Goal: Task Accomplishment & Management: Manage account settings

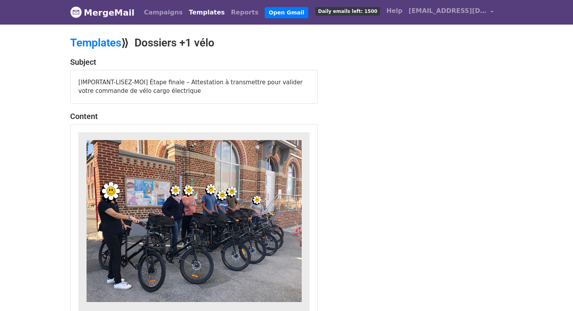
click at [186, 15] on link "Templates" at bounding box center [207, 13] width 42 height 16
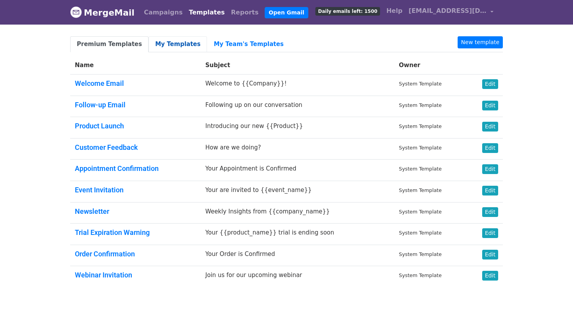
click at [160, 47] on link "My Templates" at bounding box center [178, 44] width 58 height 16
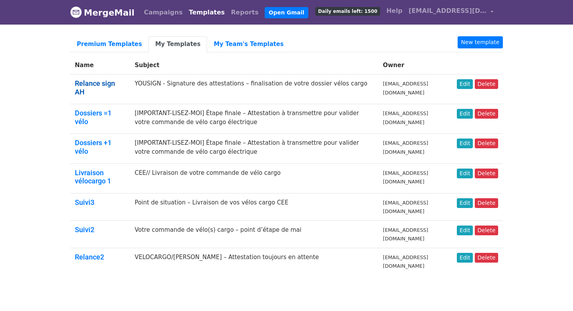
click at [110, 81] on link "Relance sign AH" at bounding box center [95, 87] width 40 height 17
click at [471, 87] on link "Edit" at bounding box center [465, 84] width 16 height 10
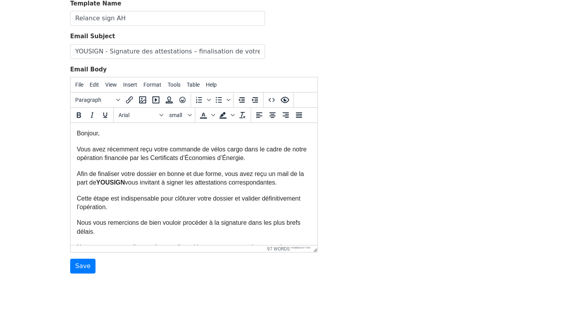
scroll to position [62, 0]
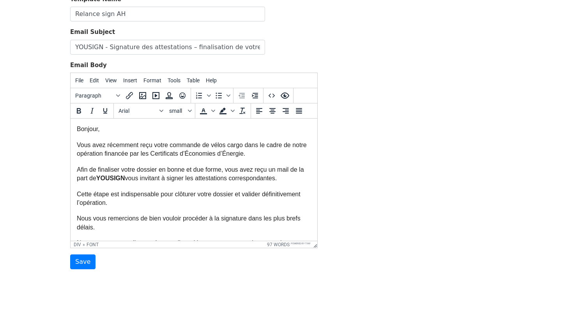
click at [99, 129] on font "Bonjour," at bounding box center [88, 129] width 23 height 7
click at [211, 145] on font "Vous avez récemment reçu votre commande de vélos cargo dans le cadre de notre o…" at bounding box center [192, 149] width 230 height 15
click at [136, 128] on div "Bonjour {{ Contact }} ," at bounding box center [194, 129] width 234 height 9
copy span "}}"
click at [260, 145] on span "vélos cargo dans le cadre de notre opération financée par les Certificats d’Éco…" at bounding box center [194, 149] width 234 height 15
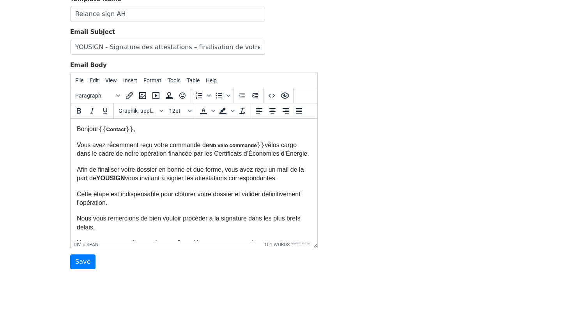
click at [104, 126] on div "Bonjour {{ Contact }} ," at bounding box center [194, 129] width 234 height 9
copy span "{{"
click at [208, 145] on font "Vous avez récemment reçu votre commande de" at bounding box center [143, 145] width 133 height 7
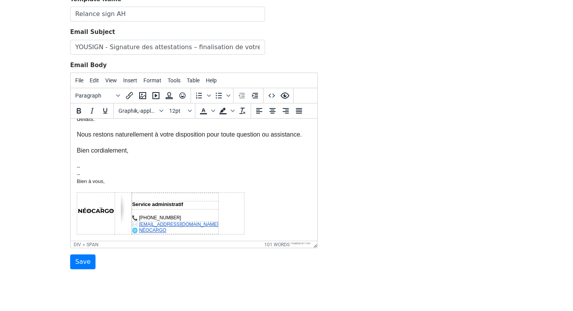
scroll to position [0, 0]
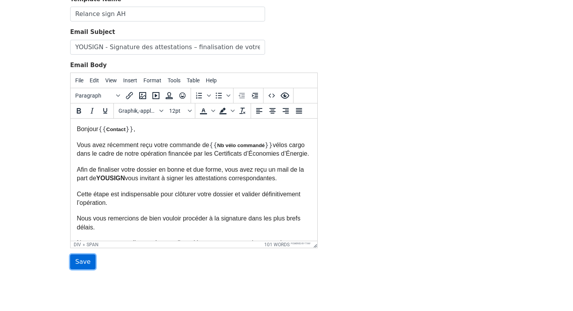
click at [84, 266] on input "Save" at bounding box center [82, 261] width 25 height 15
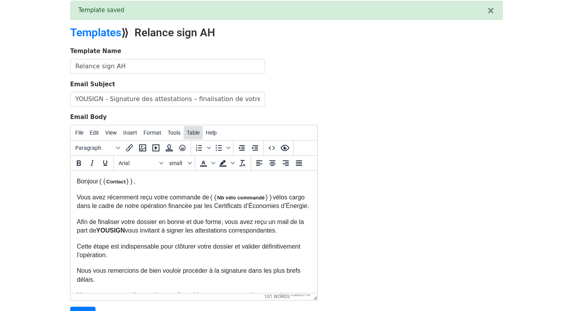
scroll to position [39, 0]
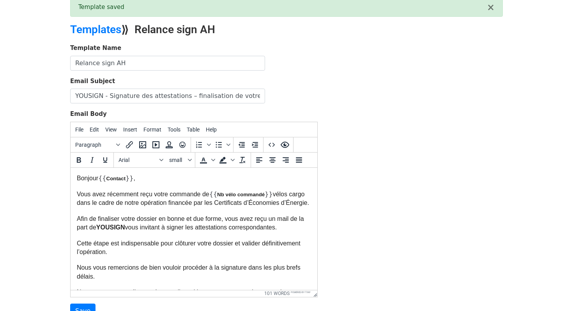
click at [121, 179] on span "Contact" at bounding box center [115, 178] width 19 height 6
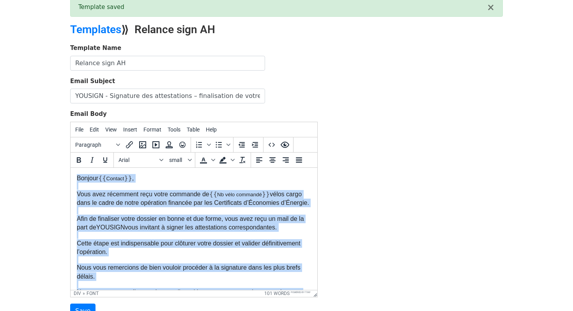
click at [114, 229] on font "Afin de finaliser votre dossier en bonne et due forme, vous avez reçu un mail d…" at bounding box center [190, 222] width 227 height 15
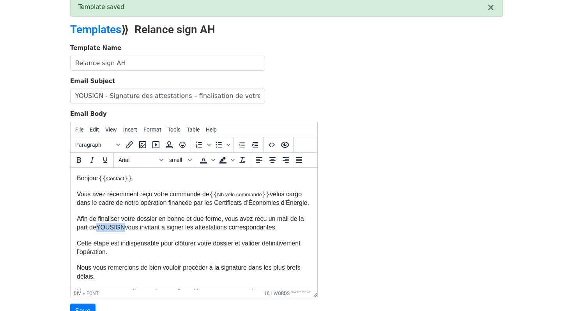
click at [114, 229] on font "Afin de finaliser votre dossier en bonne et due forme, vous avez reçu un mail d…" at bounding box center [190, 222] width 227 height 15
click at [114, 179] on span "Contact" at bounding box center [115, 178] width 18 height 6
click at [106, 179] on span "Contact" at bounding box center [115, 178] width 18 height 6
click at [259, 193] on span "Nb vélo commandé" at bounding box center [239, 194] width 45 height 6
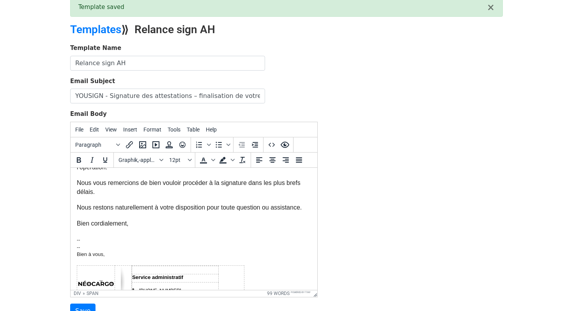
scroll to position [109, 0]
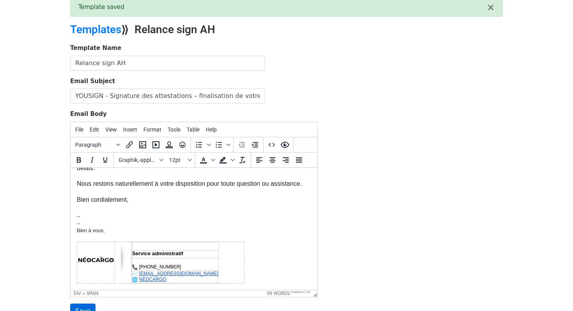
click at [83, 304] on input "Save" at bounding box center [82, 310] width 25 height 15
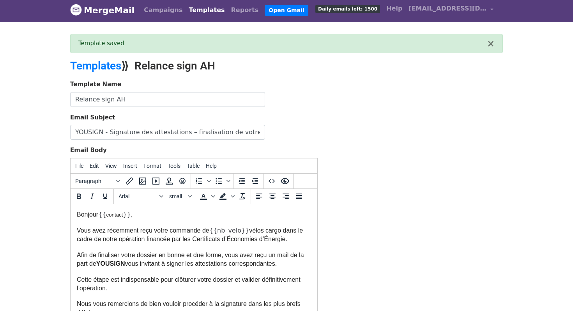
scroll to position [109, 0]
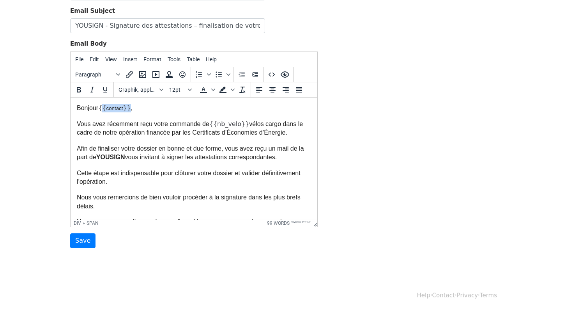
drag, startPoint x: 126, startPoint y: 108, endPoint x: 101, endPoint y: 107, distance: 24.6
click at [101, 107] on div "Bonjour {{ contact }} ," at bounding box center [194, 107] width 234 height 9
paste body
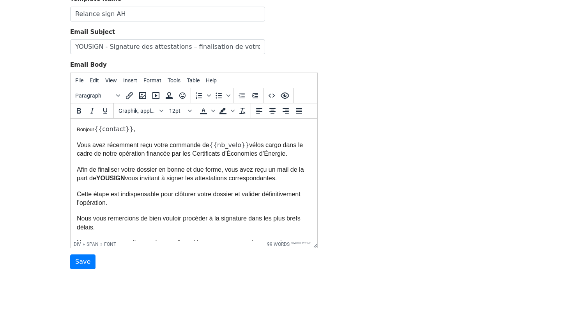
scroll to position [76, 0]
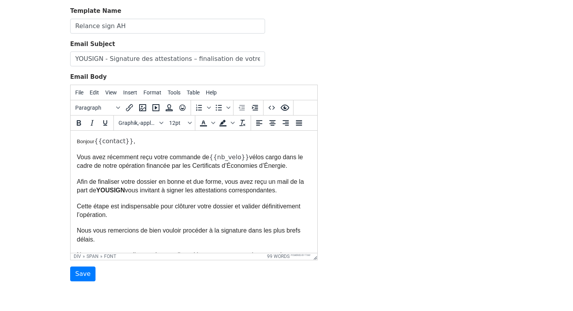
click at [85, 142] on font "Bonjour" at bounding box center [86, 141] width 18 height 6
click at [85, 162] on span "vélos cargo dans le cadre de notre opération financée par les Certificats d’Éco…" at bounding box center [190, 160] width 226 height 15
click at [85, 158] on font "Vous avez récemment reçu votre commande de" at bounding box center [143, 156] width 133 height 7
click at [83, 142] on font "Bonjour" at bounding box center [86, 141] width 18 height 6
click at [85, 143] on font "Bonjour" at bounding box center [86, 141] width 18 height 6
